Goal: Task Accomplishment & Management: Use online tool/utility

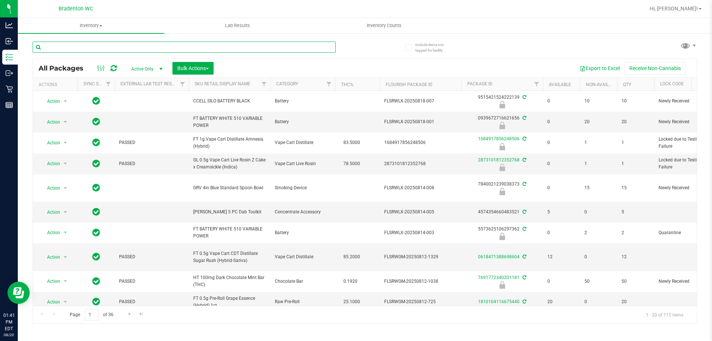
click at [122, 47] on input "text" at bounding box center [184, 47] width 303 height 11
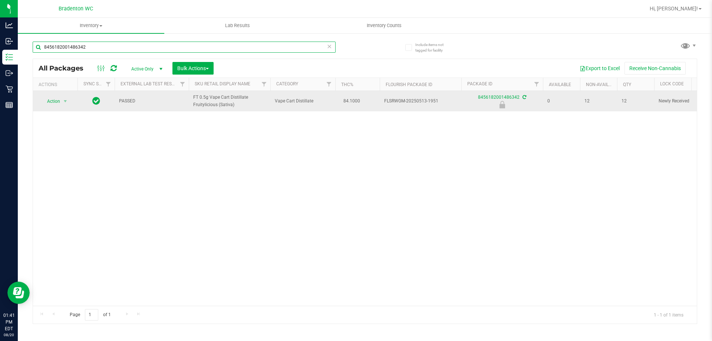
type input "8456182001486342"
click at [54, 99] on span "Action" at bounding box center [50, 101] width 20 height 10
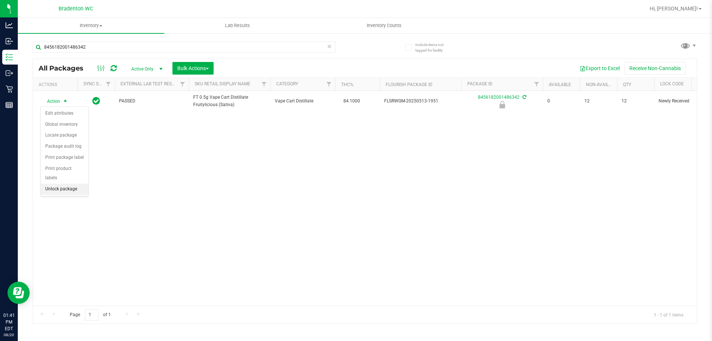
click at [55, 184] on li "Unlock package" at bounding box center [64, 189] width 47 height 11
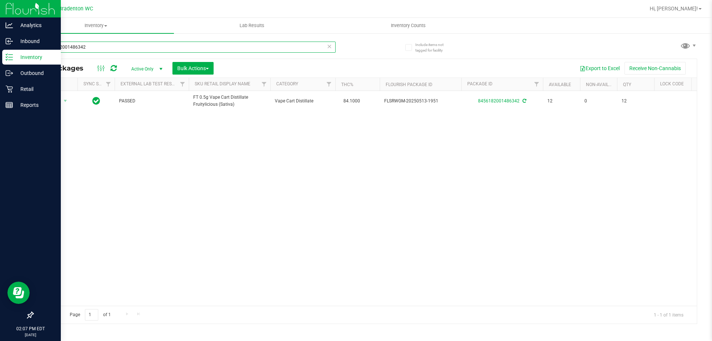
drag, startPoint x: 118, startPoint y: 48, endPoint x: 0, endPoint y: 54, distance: 118.4
click at [0, 54] on div "Analytics Inbound Inventory Outbound Retail Reports 02:07 PM EDT [DATE] 08/20 B…" at bounding box center [356, 170] width 712 height 341
type input "2152398462196949"
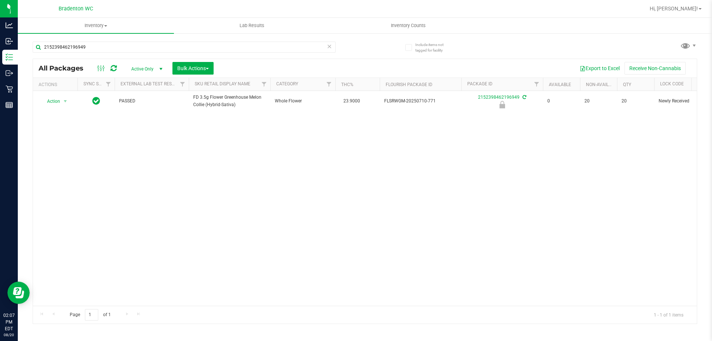
click at [106, 159] on div "Action Action Edit attributes Global inventory Locate package Package audit log…" at bounding box center [365, 198] width 664 height 215
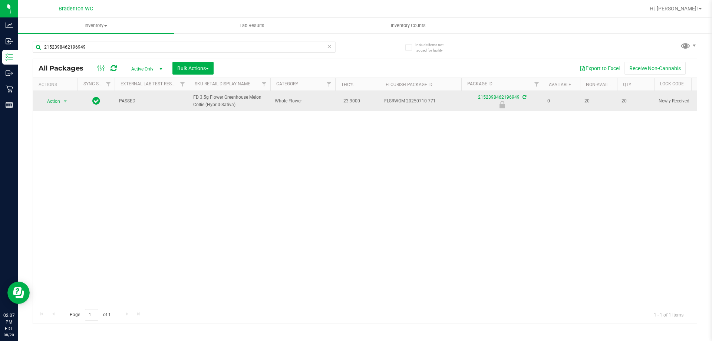
click at [53, 103] on span "Action" at bounding box center [50, 101] width 20 height 10
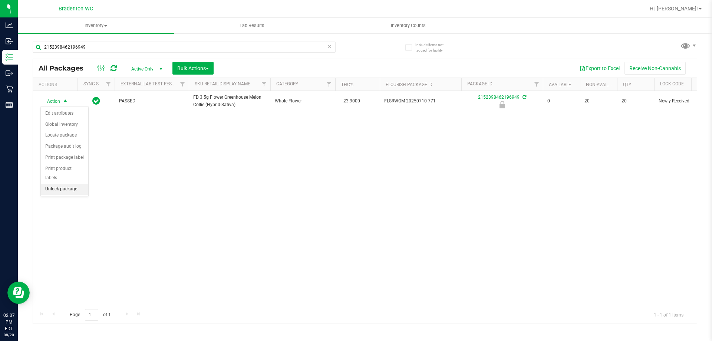
click at [57, 184] on li "Unlock package" at bounding box center [64, 189] width 47 height 11
